Goal: Find specific page/section: Find specific page/section

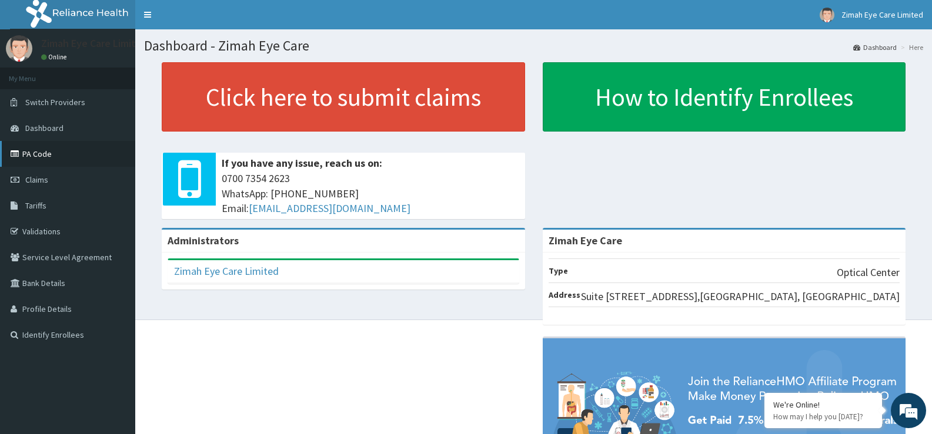
click at [44, 152] on link "PA Code" at bounding box center [67, 154] width 135 height 26
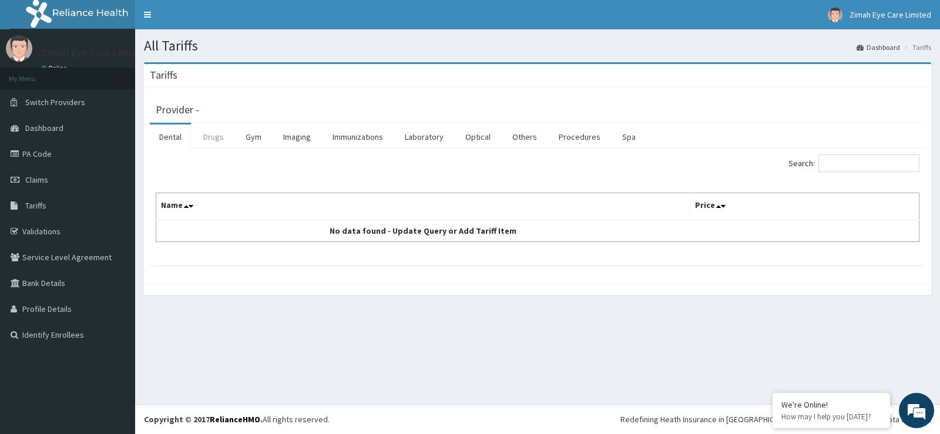
click at [220, 137] on link "Drugs" at bounding box center [213, 137] width 39 height 25
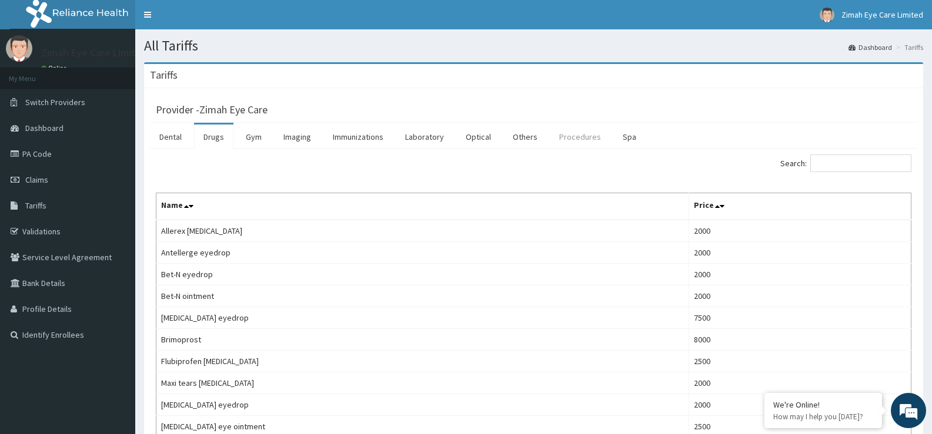
click at [580, 138] on link "Procedures" at bounding box center [580, 137] width 61 height 25
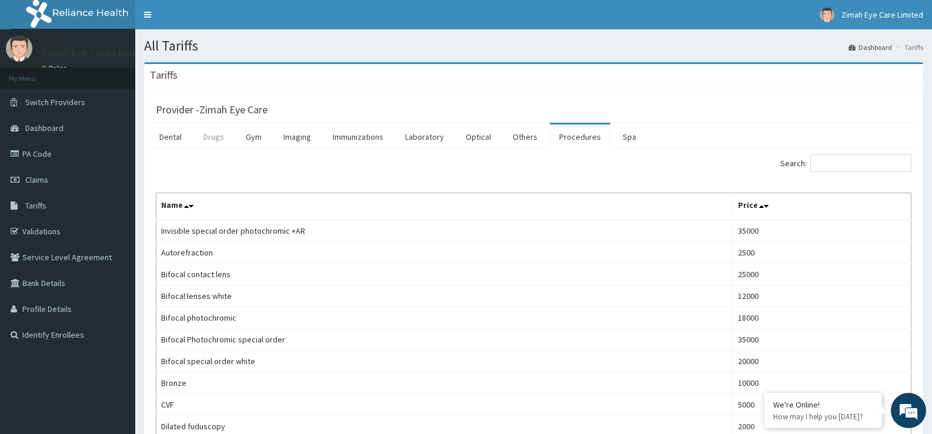
click at [223, 134] on link "Drugs" at bounding box center [213, 137] width 39 height 25
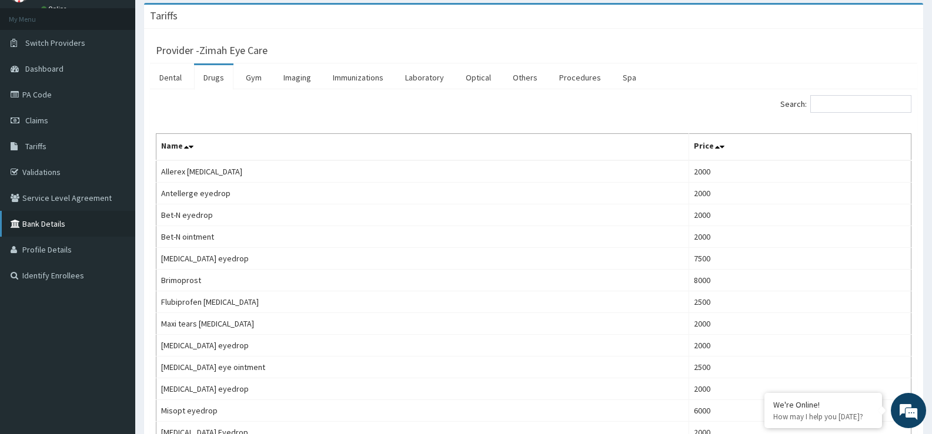
scroll to position [59, 0]
click at [49, 101] on link "PA Code" at bounding box center [67, 95] width 135 height 26
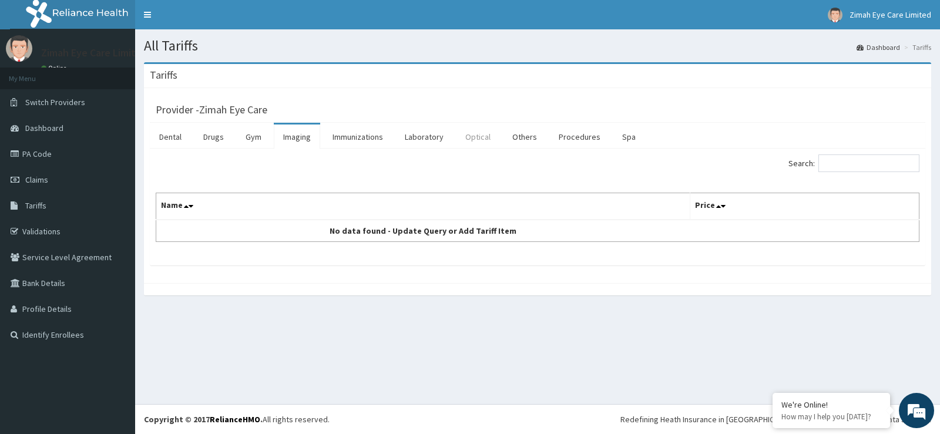
click at [474, 138] on link "Optical" at bounding box center [478, 137] width 44 height 25
click at [588, 137] on link "Procedures" at bounding box center [580, 137] width 61 height 25
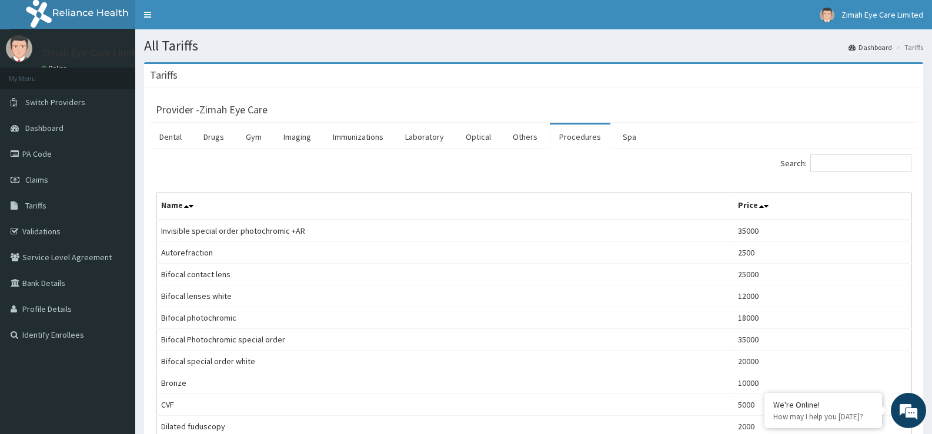
click at [187, 169] on div "Search:" at bounding box center [533, 165] width 773 height 21
click at [52, 156] on link "PA Code" at bounding box center [67, 154] width 135 height 26
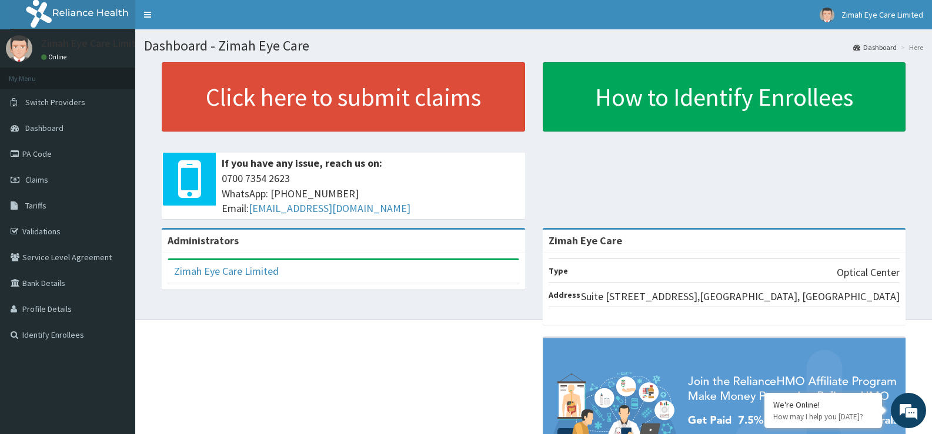
click at [58, 156] on link "PA Code" at bounding box center [67, 154] width 135 height 26
